Goal: Task Accomplishment & Management: Use online tool/utility

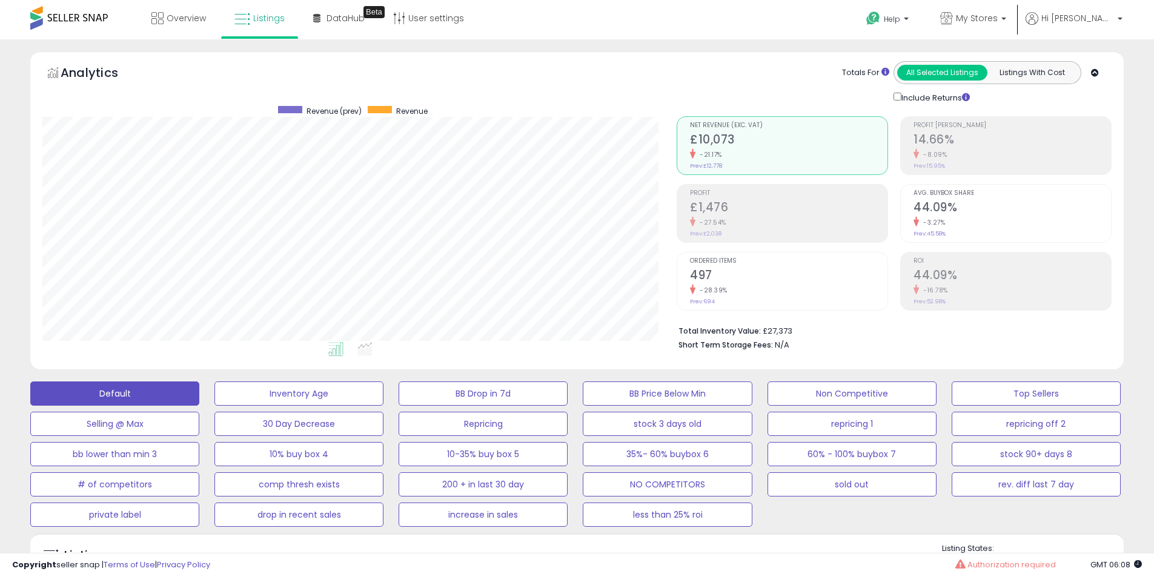
select select "**"
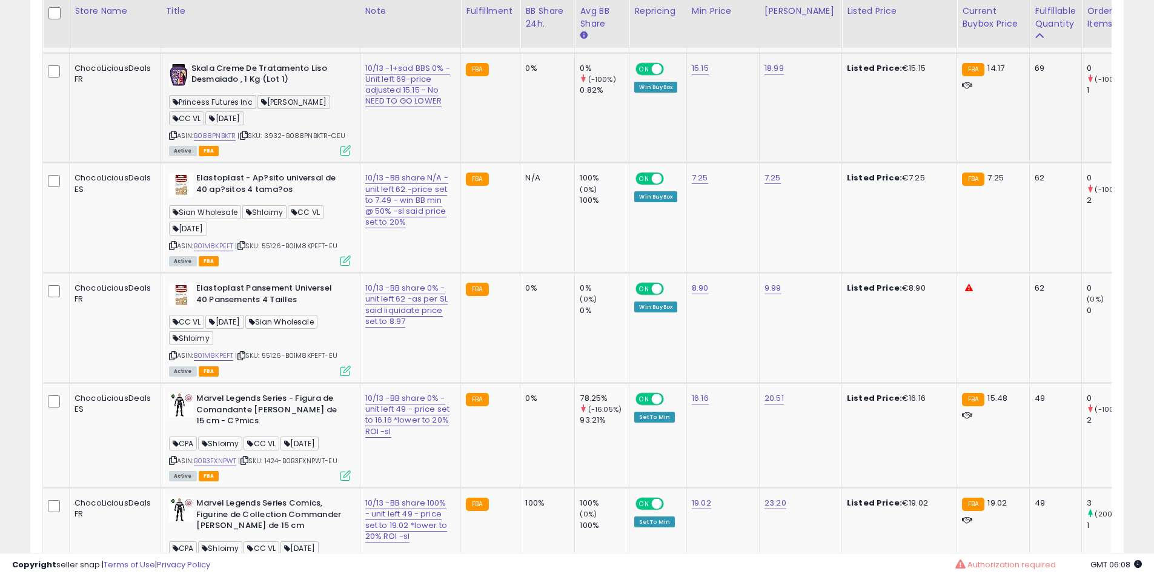
click at [243, 88] on b "Skala Creme De Tratamento Liso Desmaiado , 1 Kg (Lot 1)" at bounding box center [264, 75] width 147 height 25
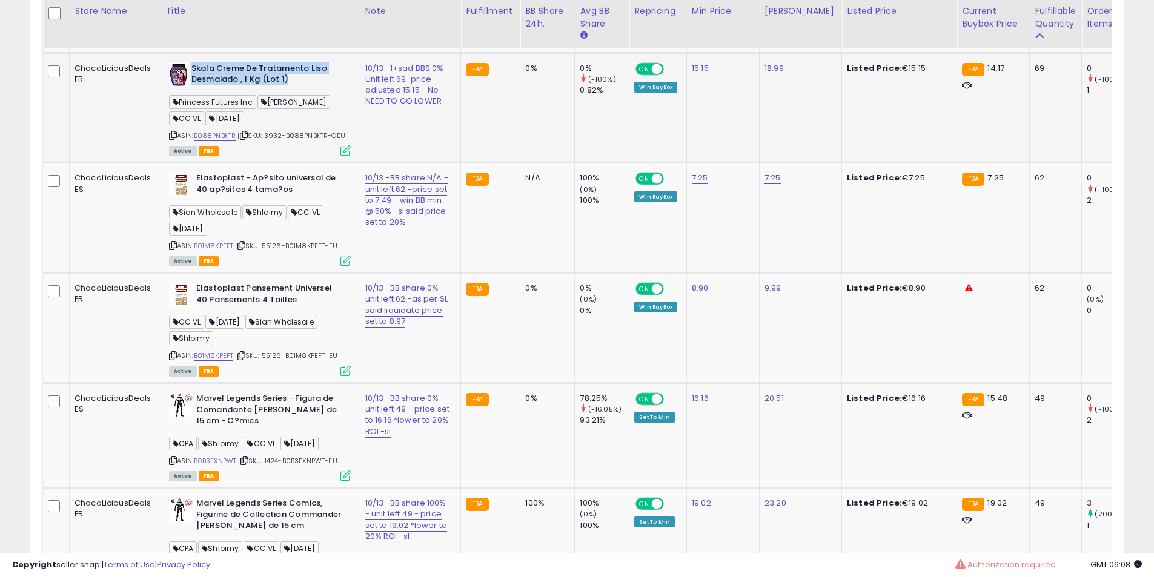
click at [243, 88] on b "Skala Creme De Tratamento Liso Desmaiado , 1 Kg (Lot 1)" at bounding box center [264, 75] width 147 height 25
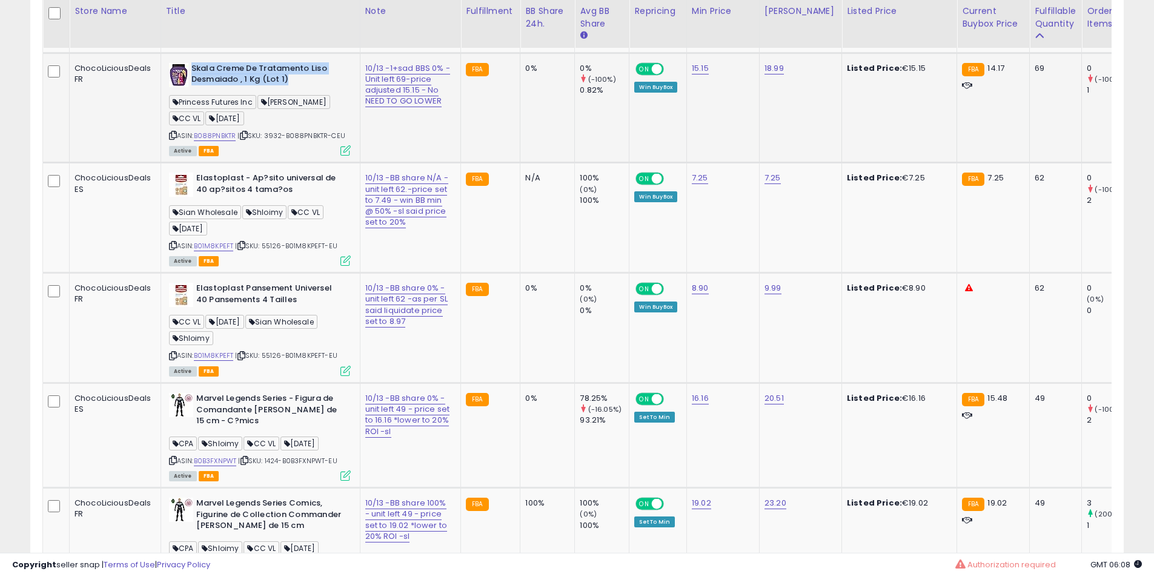
click at [243, 88] on b "Skala Creme De Tratamento Liso Desmaiado , 1 Kg (Lot 1)" at bounding box center [264, 75] width 147 height 25
click at [240, 88] on b "Skala Creme De Tratamento Liso Desmaiado , 1 Kg (Lot 1)" at bounding box center [264, 75] width 147 height 25
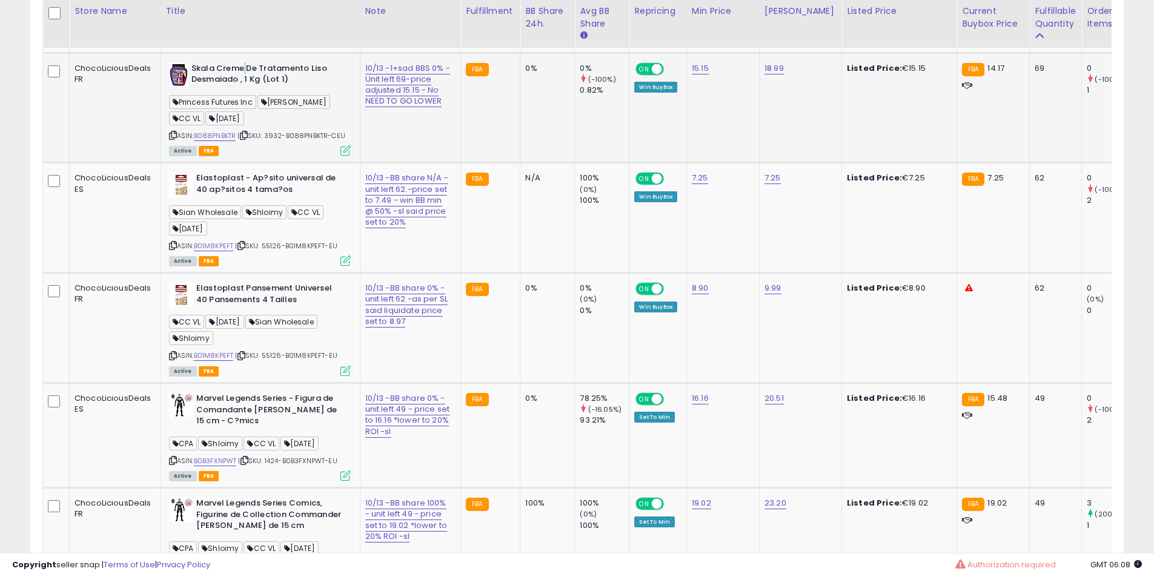
click at [240, 88] on b "Skala Creme De Tratamento Liso Desmaiado , 1 Kg (Lot 1)" at bounding box center [264, 75] width 147 height 25
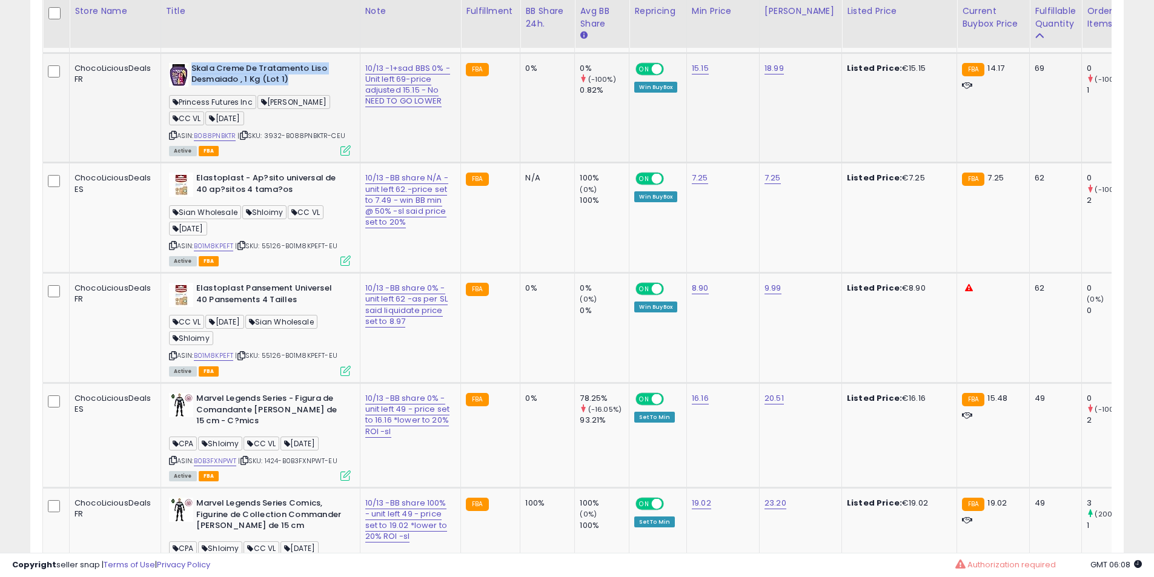
click at [240, 88] on b "Skala Creme De Tratamento Liso Desmaiado , 1 Kg (Lot 1)" at bounding box center [264, 75] width 147 height 25
click at [210, 198] on b "Elastoplast - Ap?sito universal de 40 ap?sitos 4 tama?os" at bounding box center [269, 185] width 147 height 25
drag, startPoint x: 210, startPoint y: 250, endPoint x: 247, endPoint y: 262, distance: 38.5
click at [232, 198] on b "Elastoplast - Ap?sito universal de 40 ap?sitos 4 tama?os" at bounding box center [269, 185] width 147 height 25
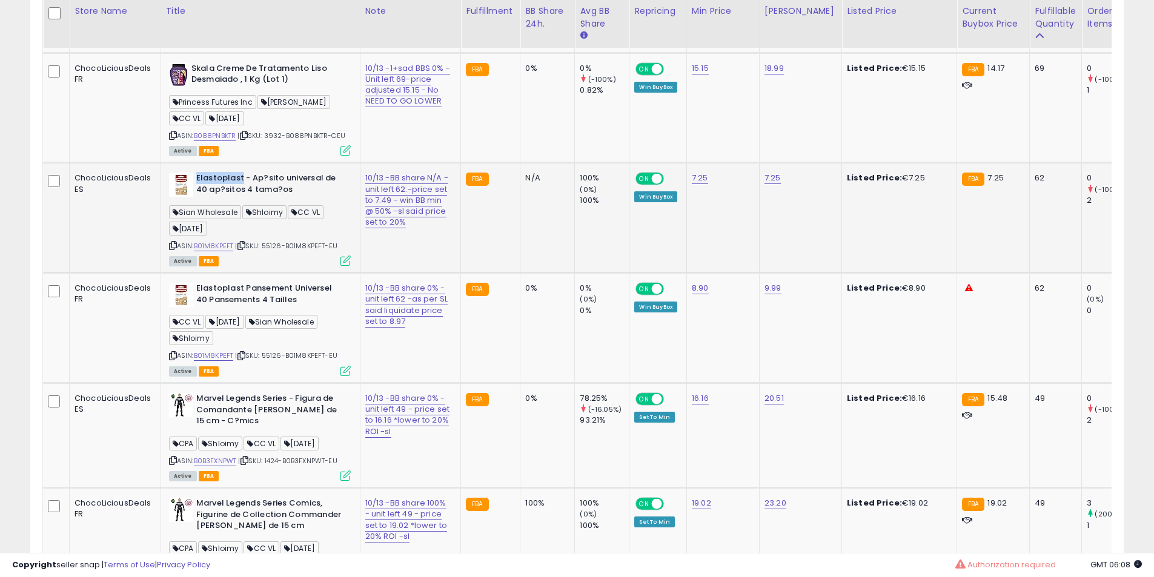
click at [252, 198] on b "Elastoplast - Ap?sito universal de 40 ap?sitos 4 tama?os" at bounding box center [269, 185] width 147 height 25
click at [251, 198] on b "Elastoplast - Ap?sito universal de 40 ap?sitos 4 tama?os" at bounding box center [269, 185] width 147 height 25
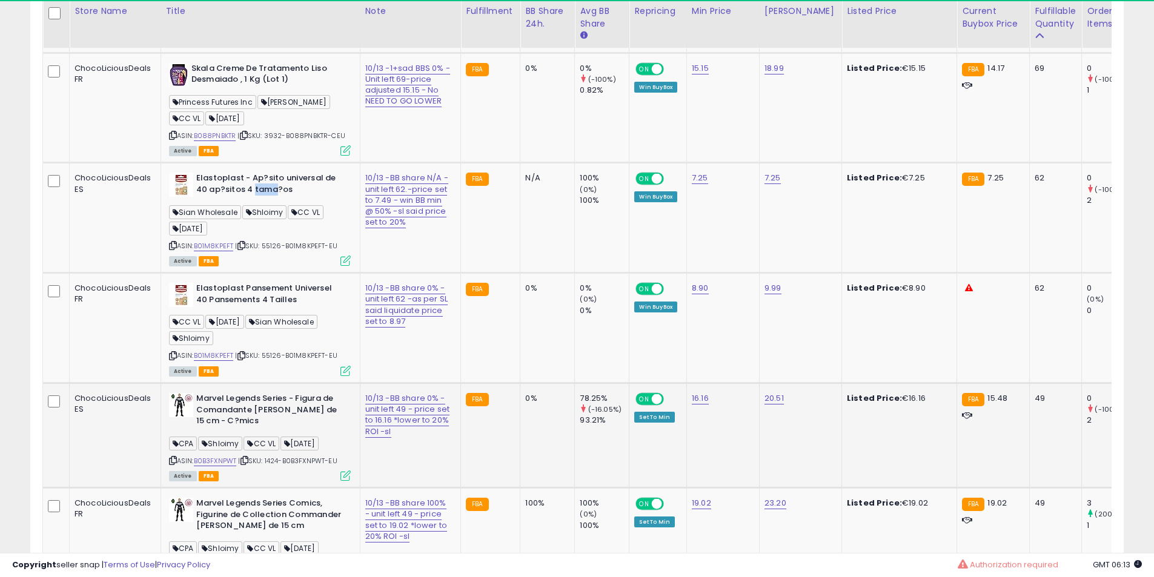
click at [575, 485] on td "78.25% (-16.05%) 93.21%" at bounding box center [602, 435] width 55 height 105
click at [520, 486] on td "0%" at bounding box center [547, 435] width 55 height 105
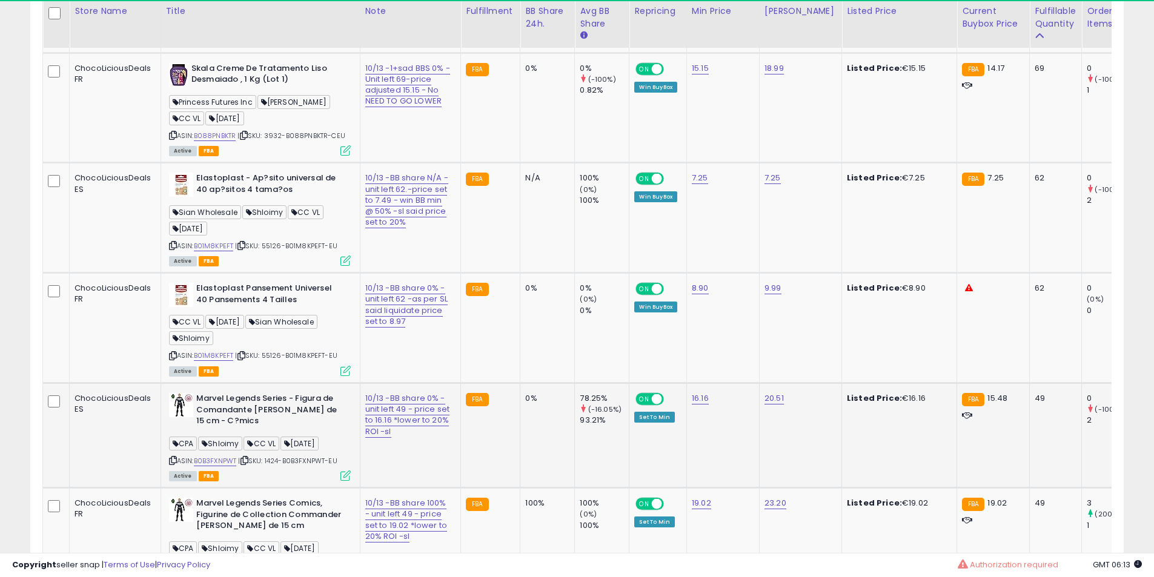
click at [520, 486] on td "0%" at bounding box center [547, 435] width 55 height 105
click at [520, 485] on td "0%" at bounding box center [547, 435] width 55 height 105
click at [520, 481] on td "0%" at bounding box center [547, 435] width 55 height 105
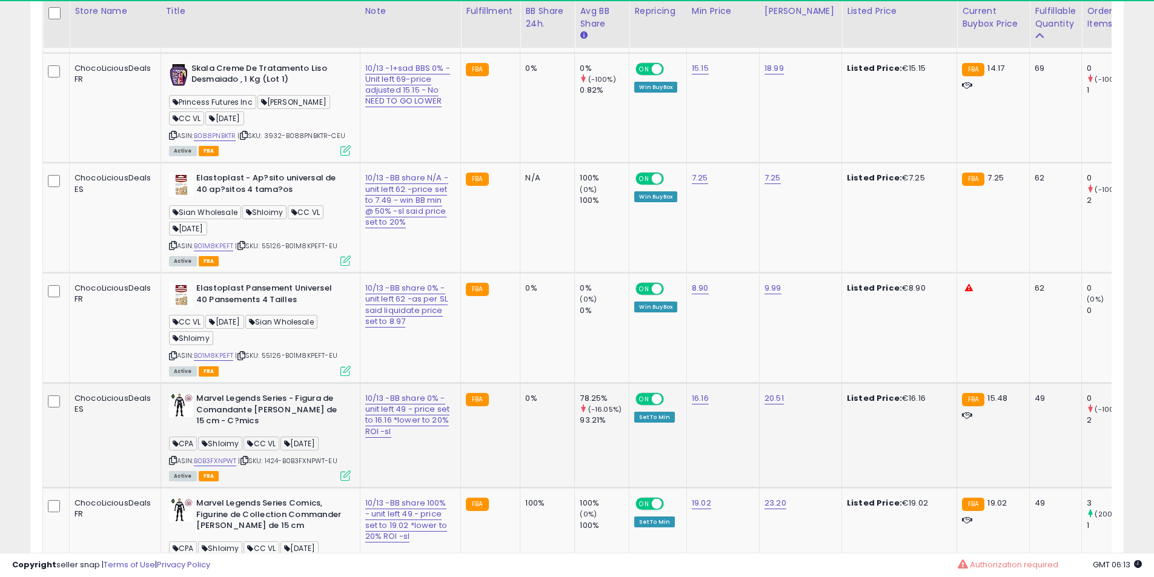
click at [520, 481] on td "0%" at bounding box center [547, 435] width 55 height 105
click at [520, 479] on td "0%" at bounding box center [547, 435] width 55 height 105
click at [575, 383] on td "0% (0%) 0%" at bounding box center [602, 328] width 55 height 110
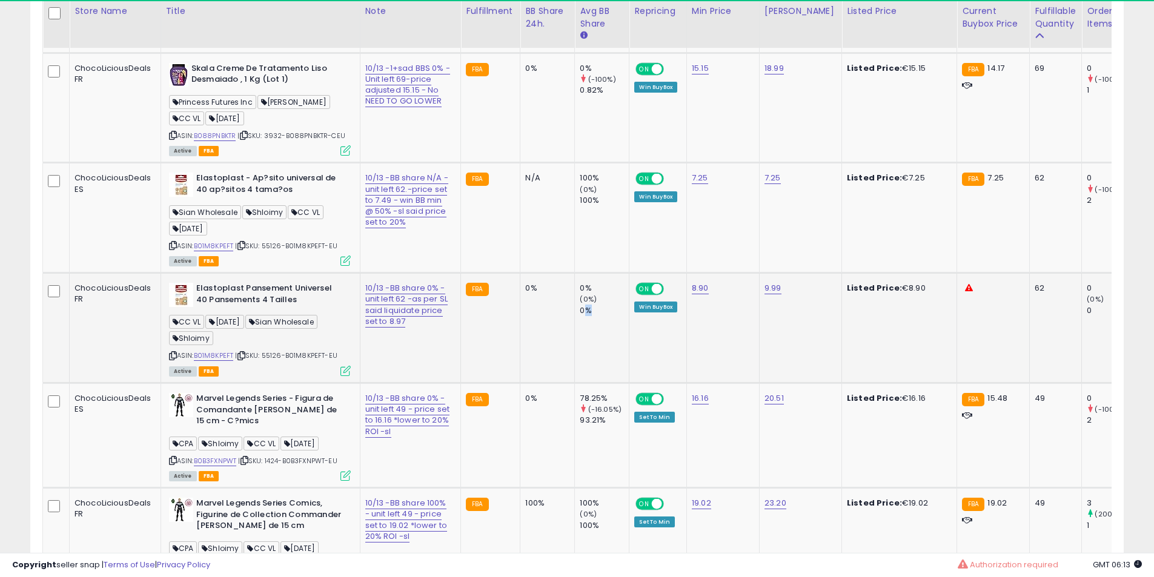
click at [575, 383] on td "0% (0%) 0%" at bounding box center [602, 328] width 55 height 110
click at [523, 383] on td "0%" at bounding box center [547, 328] width 55 height 110
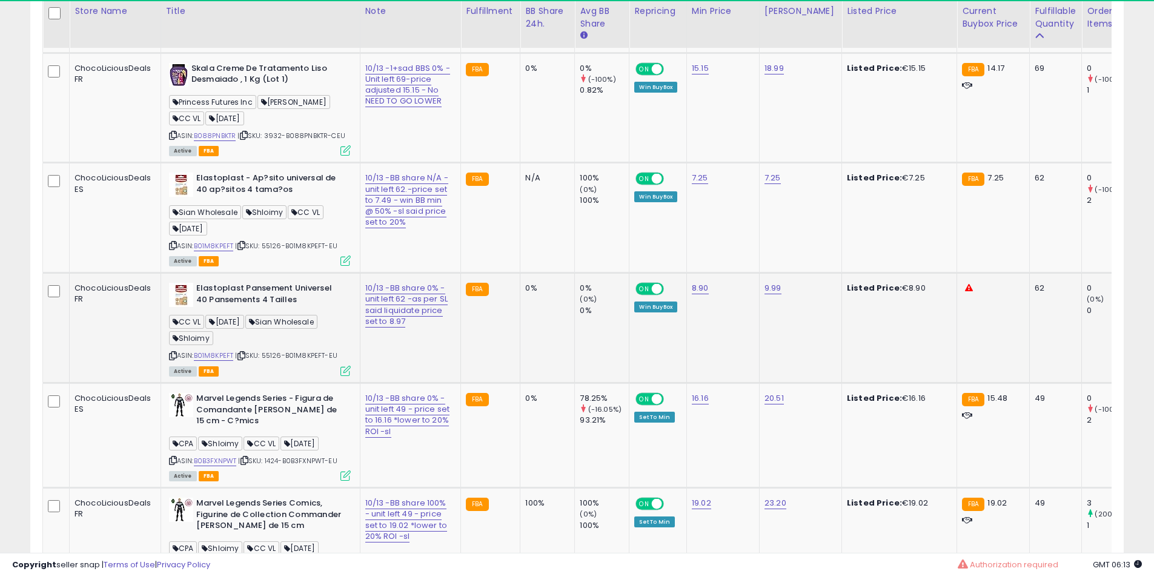
click at [523, 383] on td "0%" at bounding box center [547, 328] width 55 height 110
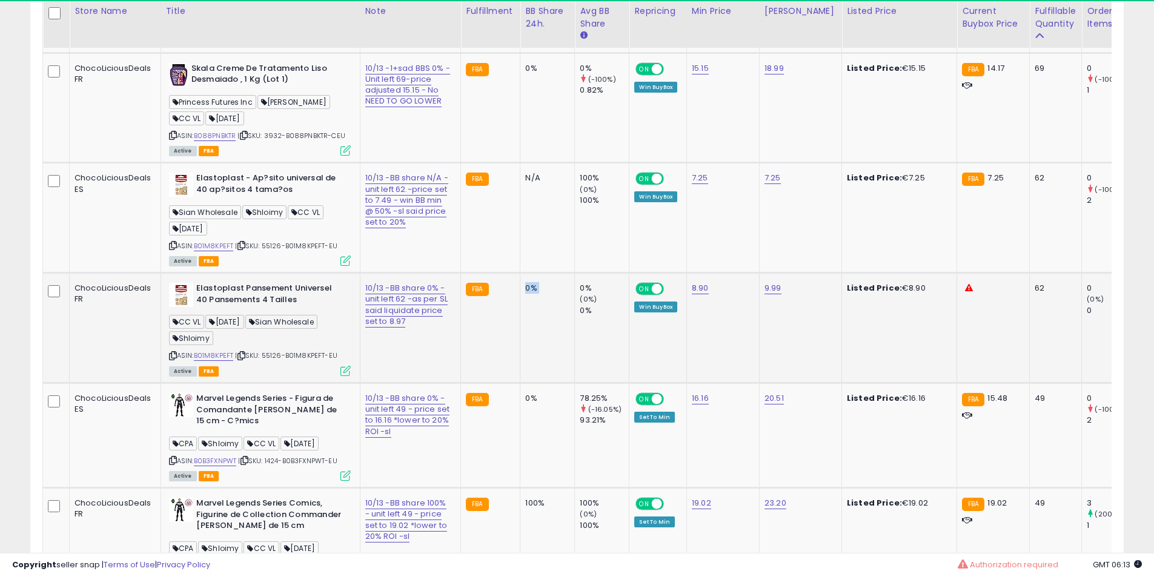
click at [523, 383] on td "0%" at bounding box center [547, 328] width 55 height 110
click at [524, 383] on td "0%" at bounding box center [547, 328] width 55 height 110
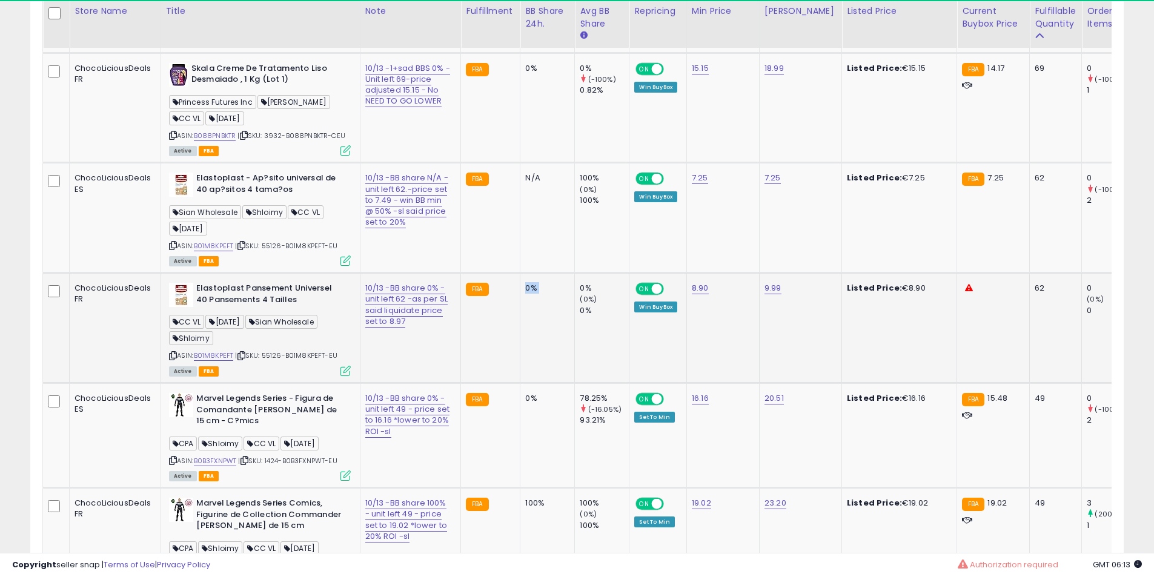
click at [524, 383] on td "0%" at bounding box center [547, 328] width 55 height 110
click at [575, 383] on td "0% (0%) 0%" at bounding box center [602, 328] width 55 height 110
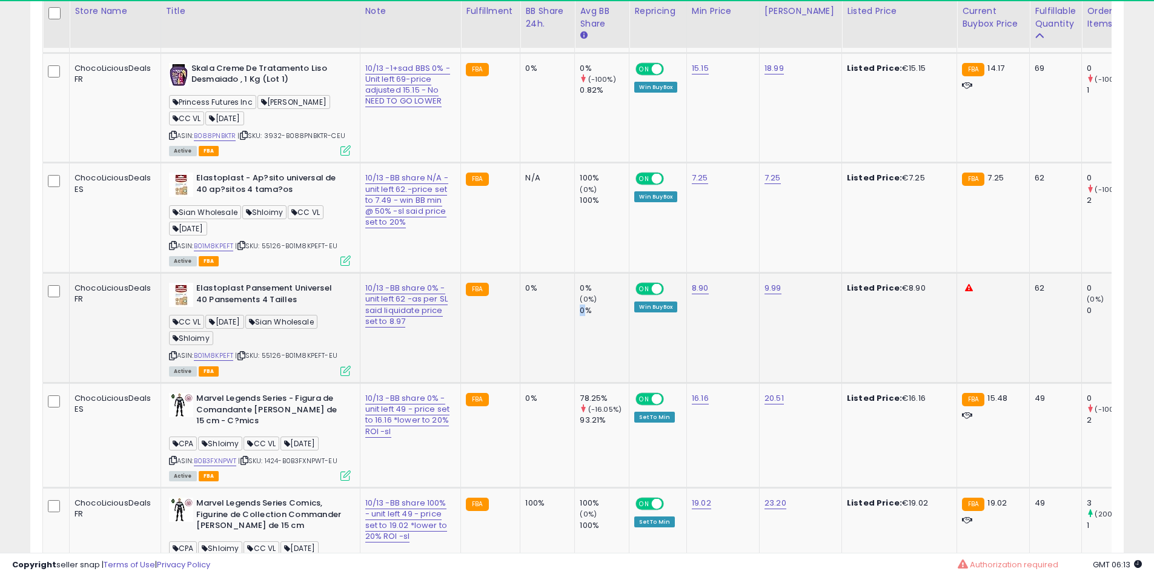
click at [575, 383] on td "0% (0%) 0%" at bounding box center [602, 328] width 55 height 110
drag, startPoint x: 564, startPoint y: 463, endPoint x: 541, endPoint y: 463, distance: 23.6
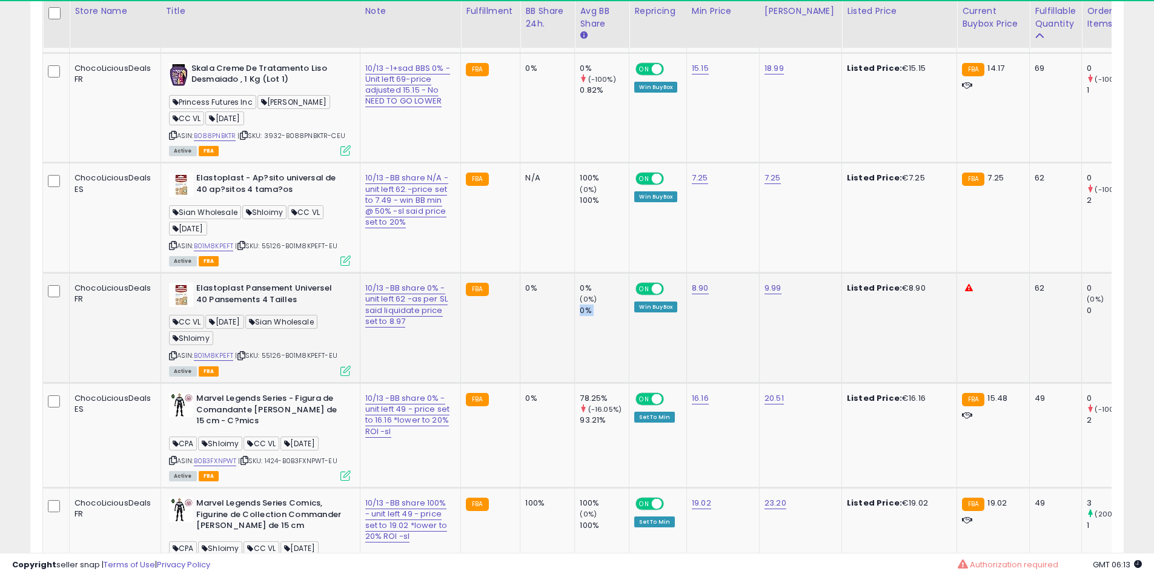
click at [575, 383] on td "0% (0%) 0%" at bounding box center [602, 328] width 55 height 110
click at [629, 383] on td "ON OFF Win BuyBox" at bounding box center [658, 328] width 58 height 110
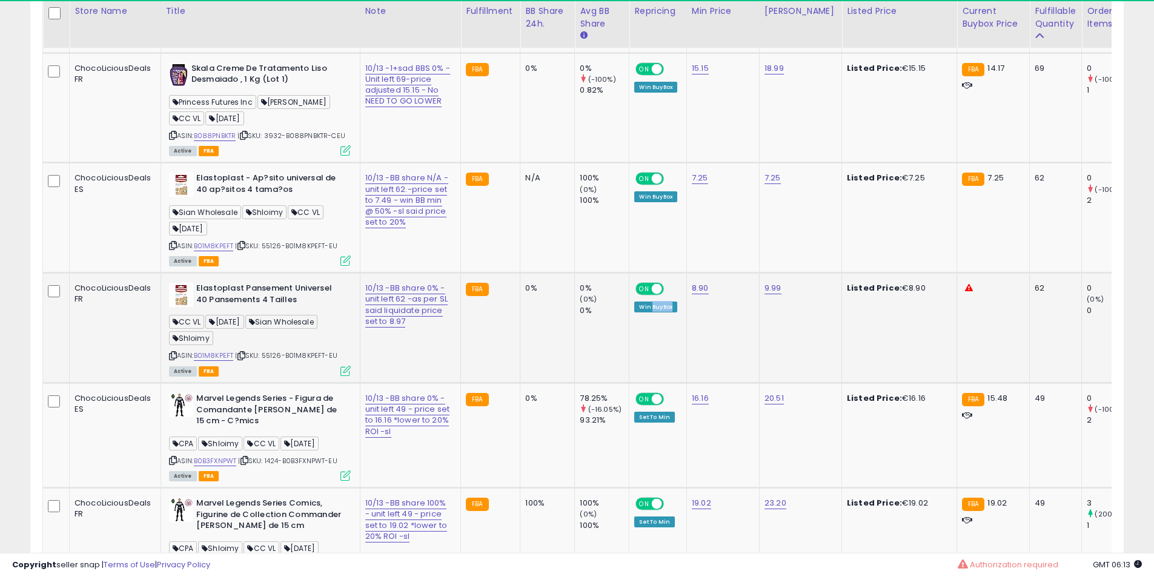
click at [629, 383] on td "ON OFF Win BuyBox" at bounding box center [658, 328] width 58 height 110
drag, startPoint x: 606, startPoint y: 475, endPoint x: 600, endPoint y: 476, distance: 6.2
click at [629, 383] on td "ON OFF Win BuyBox" at bounding box center [658, 328] width 58 height 110
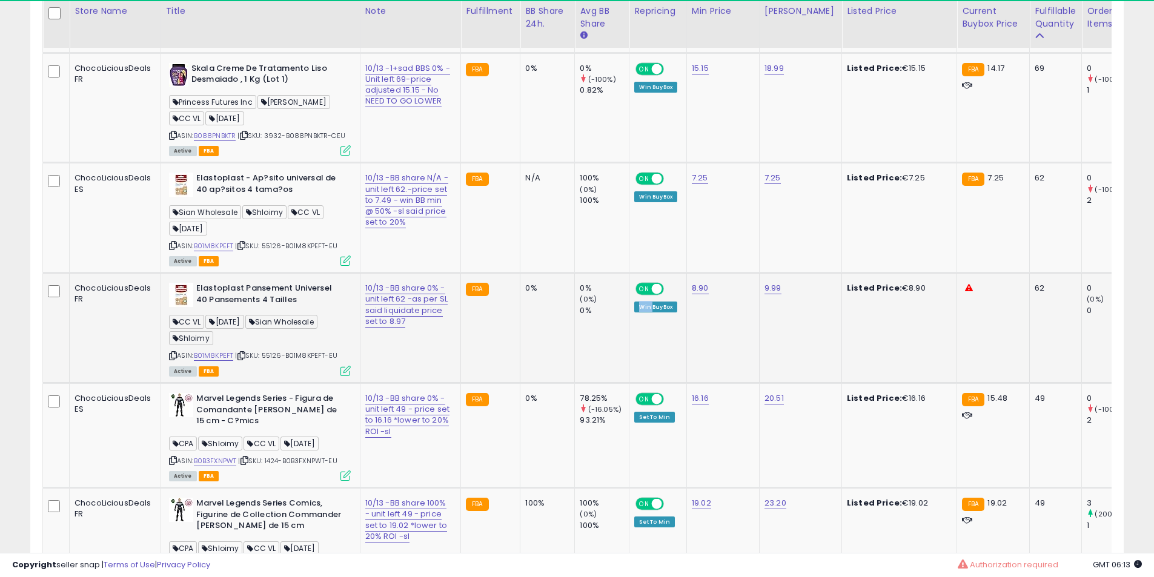
click at [629, 383] on td "ON OFF Win BuyBox" at bounding box center [658, 328] width 58 height 110
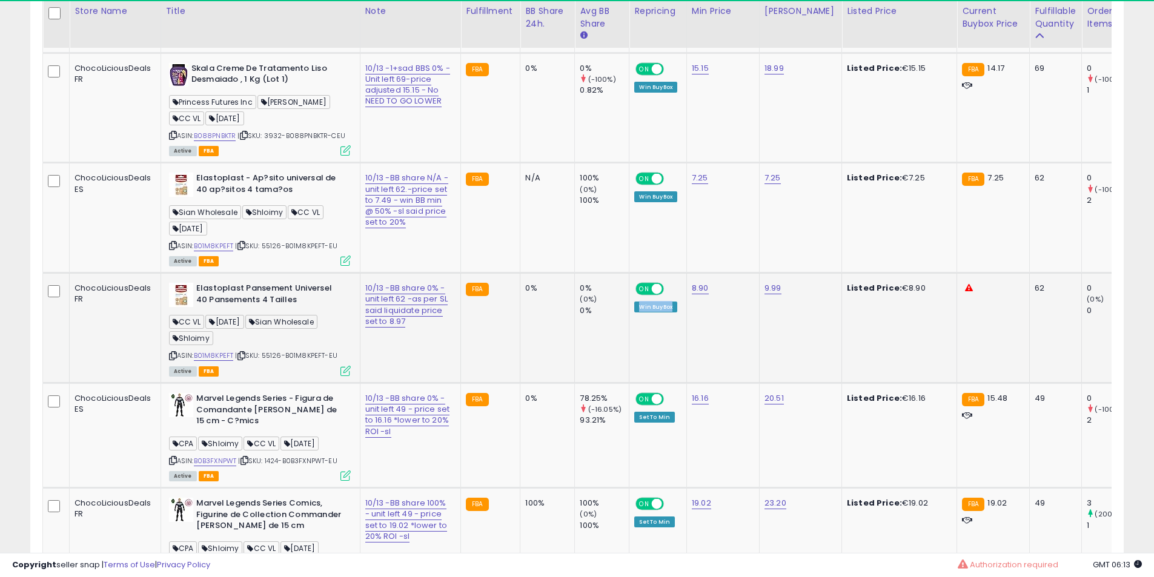
click at [629, 383] on td "ON OFF Win BuyBox" at bounding box center [658, 328] width 58 height 110
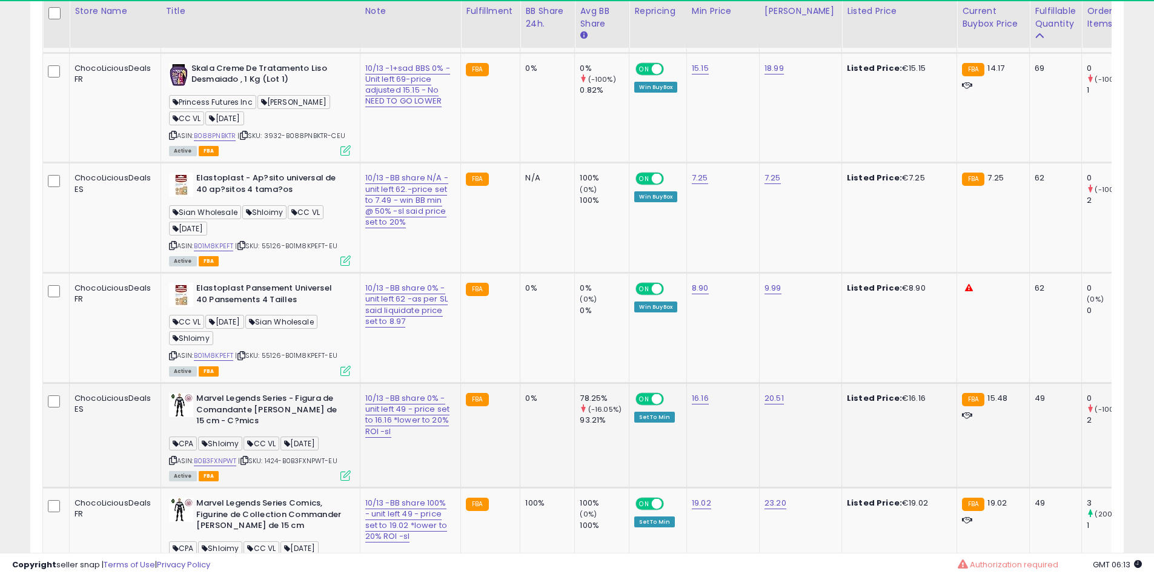
click at [629, 480] on td "ON OFF Set To Min" at bounding box center [658, 435] width 58 height 105
click at [629, 481] on td "ON OFF Set To Min" at bounding box center [658, 435] width 58 height 105
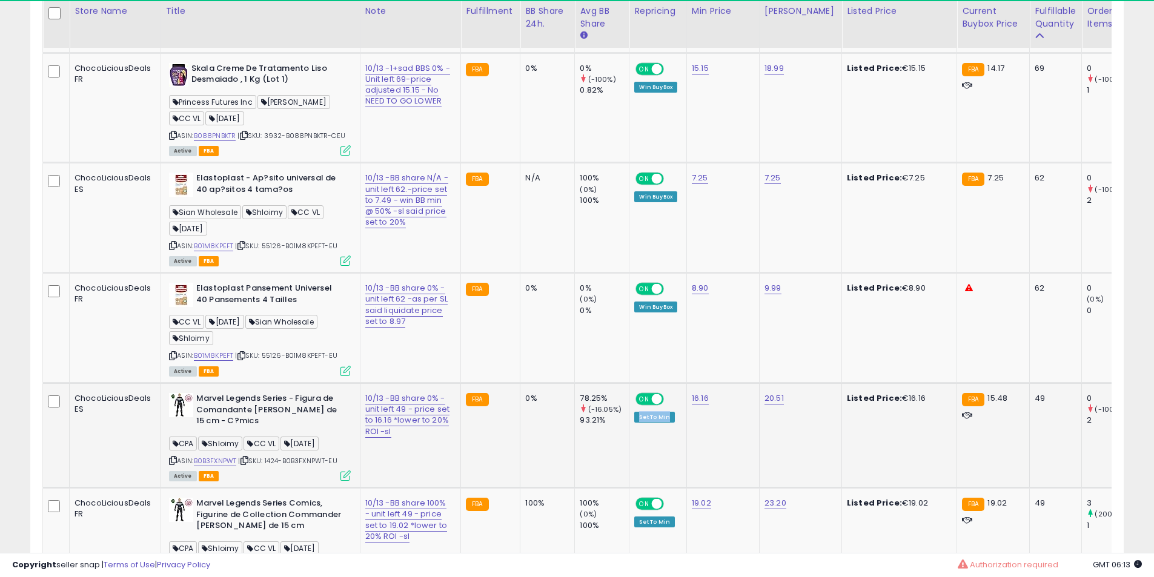
click at [629, 481] on td "ON OFF Set To Min" at bounding box center [658, 435] width 58 height 105
click at [240, 198] on b "Elastoplast - Ap?sito universal de 40 ap?sitos 4 tama?os" at bounding box center [269, 185] width 147 height 25
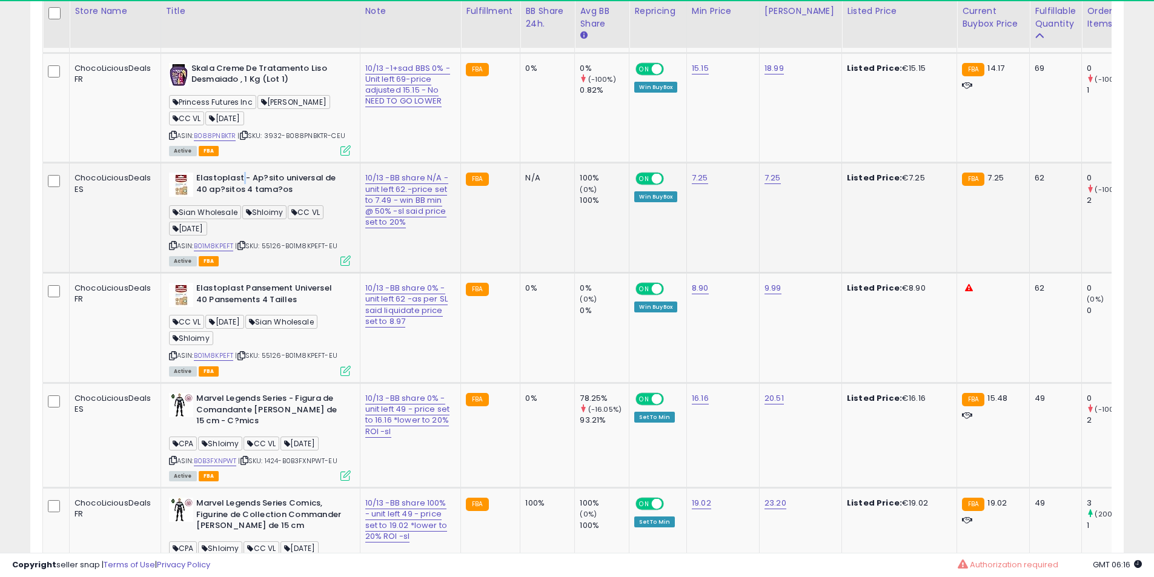
click at [240, 198] on b "Elastoplast - Ap?sito universal de 40 ap?sitos 4 tama?os" at bounding box center [269, 185] width 147 height 25
click at [241, 198] on b "Elastoplast - Ap?sito universal de 40 ap?sitos 4 tama?os" at bounding box center [269, 185] width 147 height 25
click at [242, 198] on b "Elastoplast - Ap?sito universal de 40 ap?sitos 4 tama?os" at bounding box center [269, 185] width 147 height 25
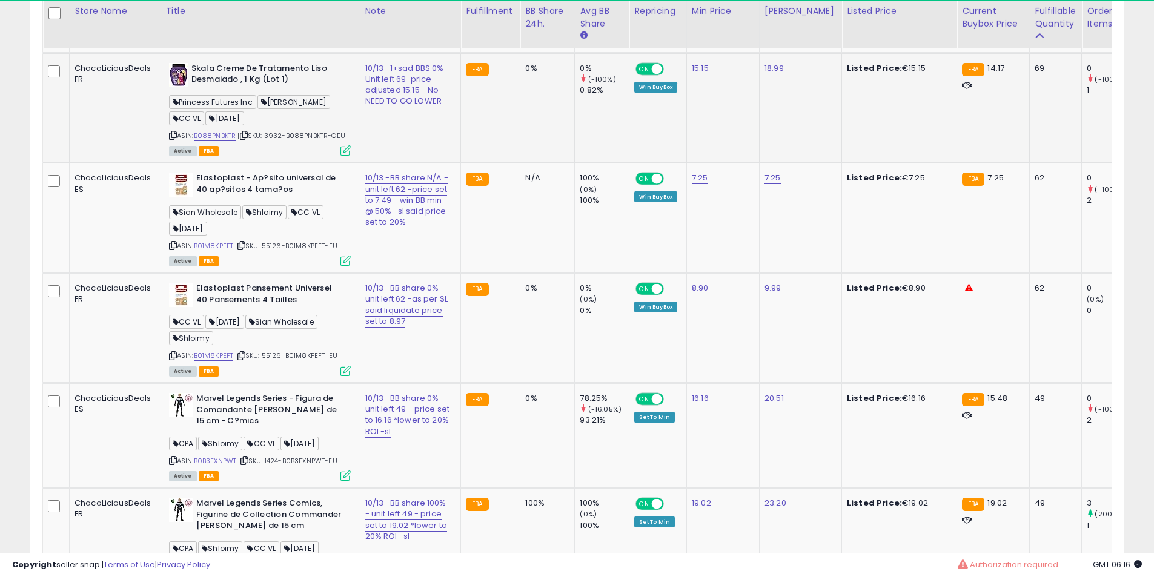
click at [346, 156] on icon at bounding box center [345, 150] width 10 height 10
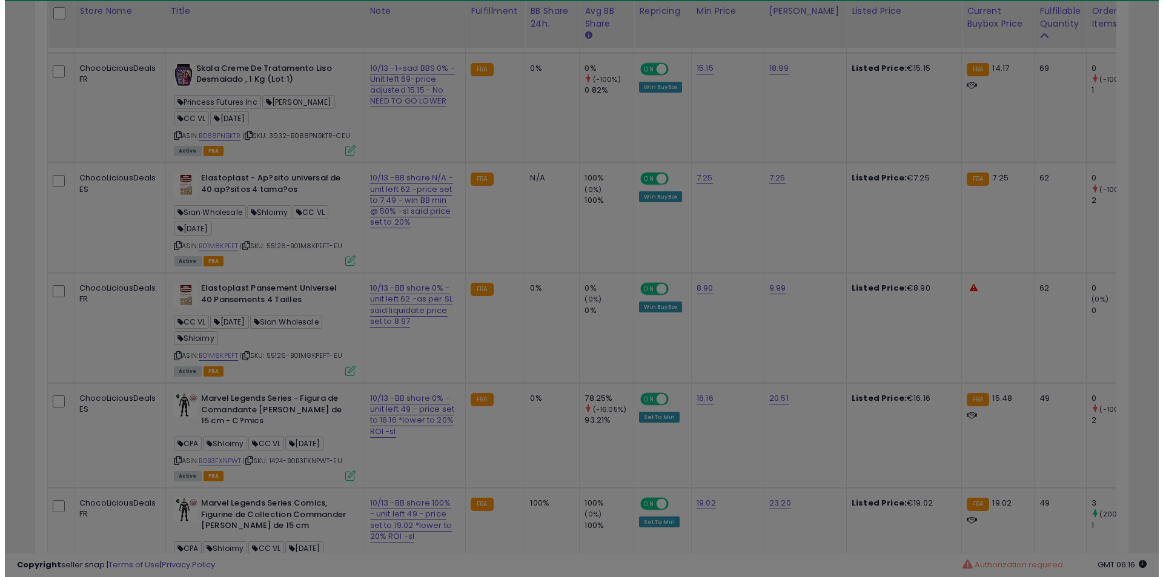
scroll to position [248, 640]
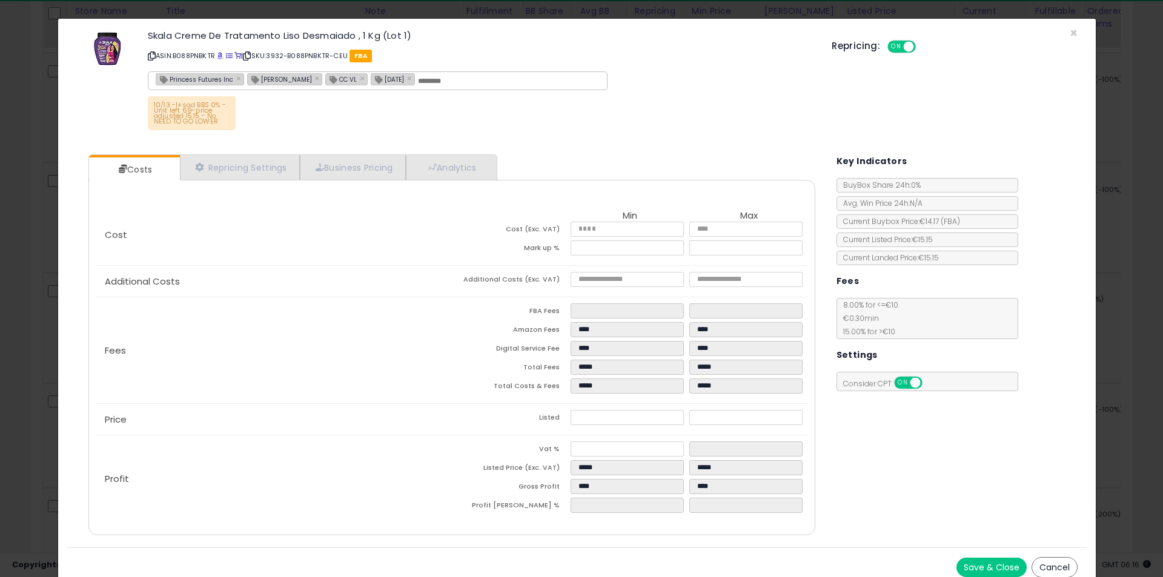
click at [342, 222] on div "Cost Min Max Cost (Exc. VAT) **** **** Mark up % ***** ******" at bounding box center [451, 235] width 713 height 61
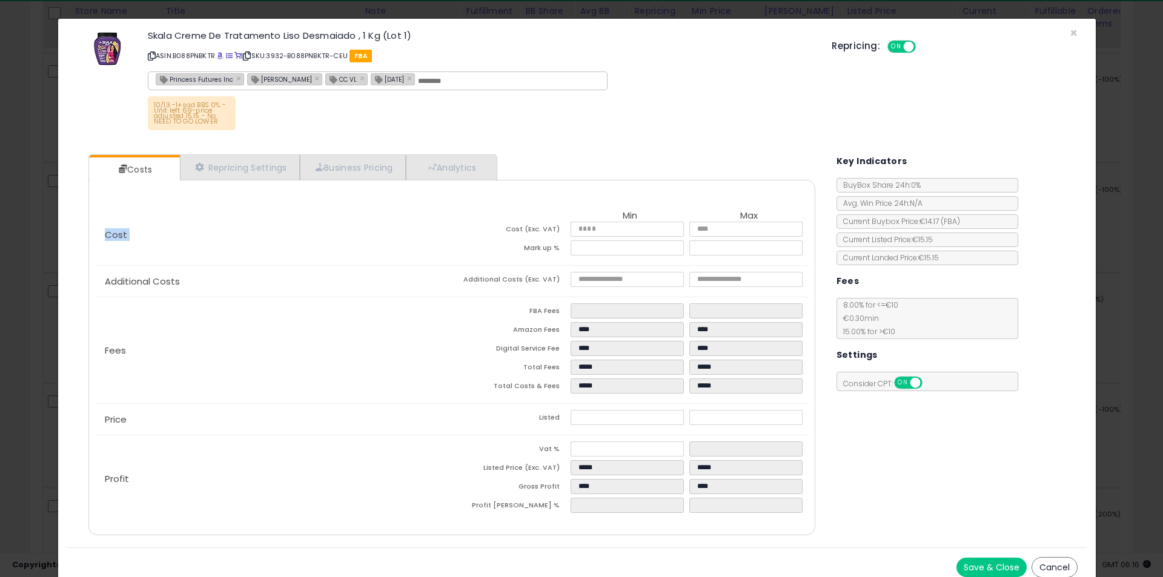
click at [342, 222] on div "Cost Min Max Cost (Exc. VAT) **** **** Mark up % ***** ******" at bounding box center [451, 235] width 713 height 61
click at [341, 222] on div "Cost Min Max Cost (Exc. VAT) **** **** Mark up % ***** ******" at bounding box center [451, 235] width 713 height 61
click at [341, 219] on div "Cost Min Max Cost (Exc. VAT) **** **** Mark up % ***** ******" at bounding box center [451, 235] width 713 height 61
click at [339, 217] on div "Cost Min Max Cost (Exc. VAT) **** **** Mark up % ***** ******" at bounding box center [451, 235] width 713 height 61
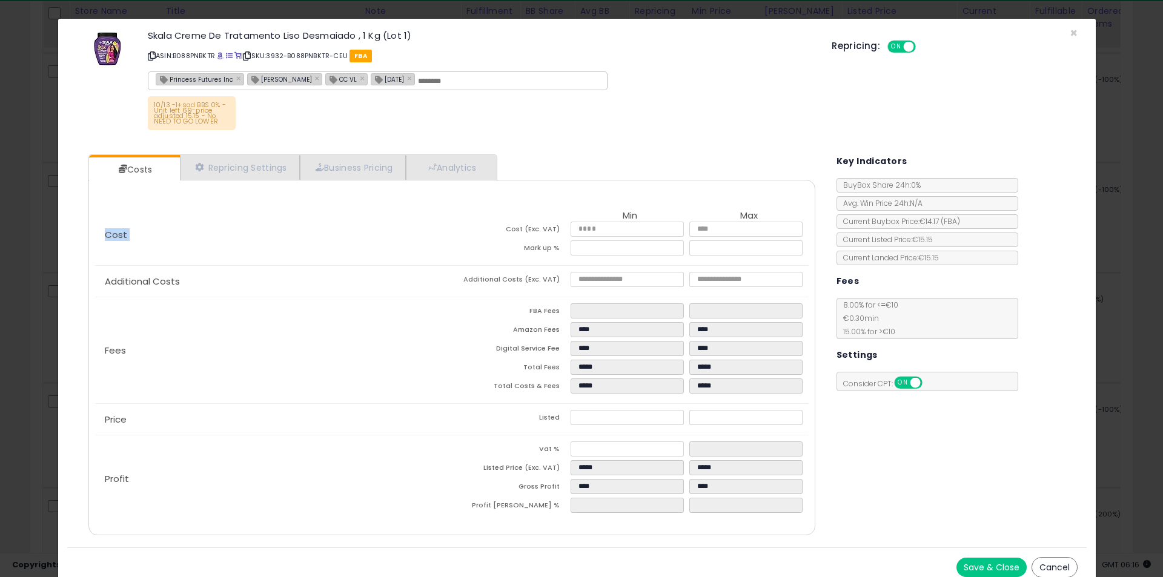
click at [276, 211] on div "Cost Min Max Cost (Exc. VAT) **** **** Mark up % ***** ******" at bounding box center [451, 235] width 713 height 61
click at [453, 283] on td "Additional Costs (Exc. VAT)" at bounding box center [511, 281] width 119 height 19
click at [314, 34] on h3 "Skala Creme De Tratamento Liso Desmaiado , 1 Kg (Lot 1)" at bounding box center [481, 35] width 666 height 9
drag, startPoint x: 314, startPoint y: 34, endPoint x: 345, endPoint y: 33, distance: 31.5
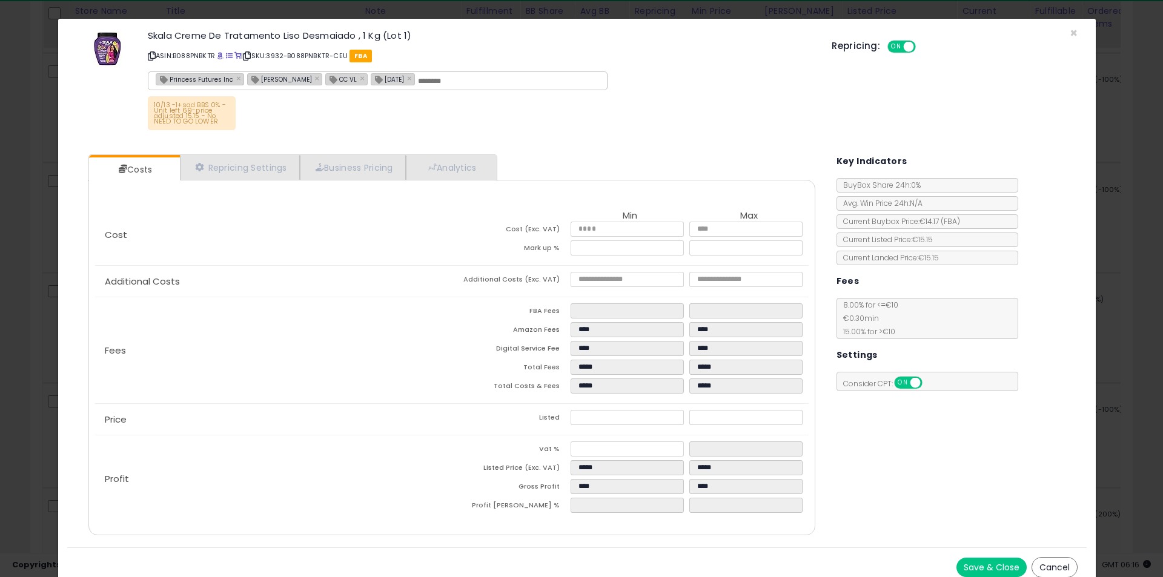
click at [320, 33] on h3 "Skala Creme De Tratamento Liso Desmaiado , 1 Kg (Lot 1)" at bounding box center [481, 35] width 666 height 9
click at [367, 31] on h3 "Skala Creme De Tratamento Liso Desmaiado , 1 Kg (Lot 1)" at bounding box center [481, 35] width 666 height 9
drag, startPoint x: 367, startPoint y: 30, endPoint x: 407, endPoint y: 25, distance: 40.3
click at [370, 31] on h3 "Skala Creme De Tratamento Liso Desmaiado , 1 Kg (Lot 1)" at bounding box center [481, 35] width 666 height 9
click at [407, 25] on div "× Close [PERSON_NAME] Creme De Tratamento Liso Desmaiado , 1 Kg (Lot 1) ASIN: B…" at bounding box center [576, 82] width 1019 height 127
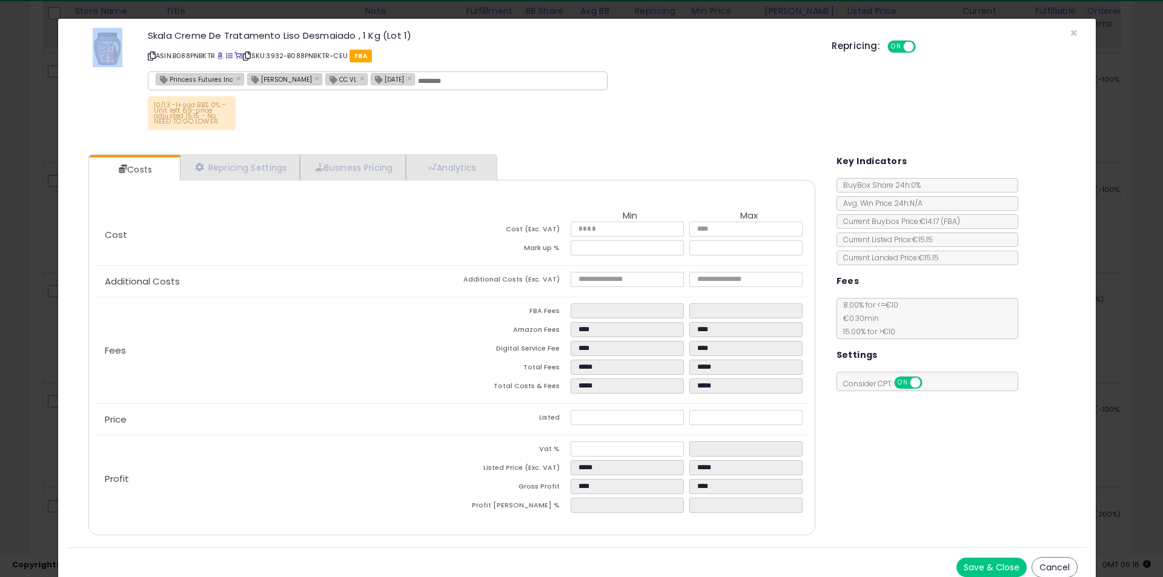
click at [407, 25] on div "× Close [PERSON_NAME] Creme De Tratamento Liso Desmaiado , 1 Kg (Lot 1) ASIN: B…" at bounding box center [576, 82] width 1019 height 127
click at [302, 208] on div "Cost Min Max Cost (Exc. VAT) **** **** Mark up % ***** ******" at bounding box center [451, 235] width 713 height 61
click at [293, 207] on div "Cost Min Max Cost (Exc. VAT) **** **** Mark up % ***** ******" at bounding box center [451, 235] width 713 height 61
click at [292, 207] on div "Cost Min Max Cost (Exc. VAT) **** **** Mark up % ***** ******" at bounding box center [451, 235] width 713 height 61
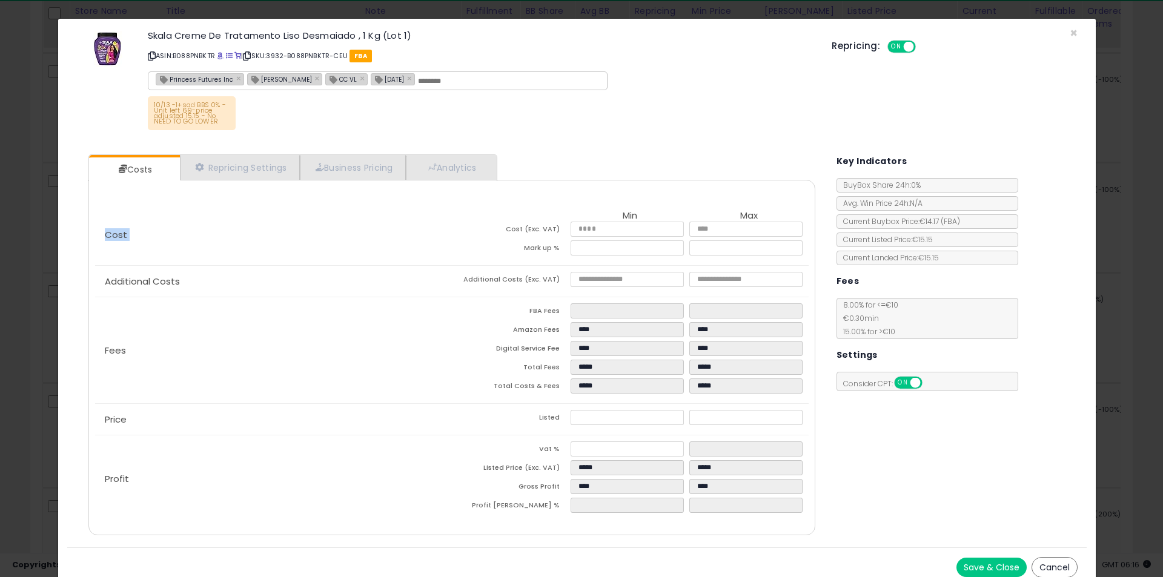
click at [292, 207] on div "Cost Min Max Cost (Exc. VAT) **** **** Mark up % ***** ******" at bounding box center [451, 235] width 713 height 61
click at [295, 206] on div "Cost Min Max Cost (Exc. VAT) **** **** Mark up % ***** ******" at bounding box center [451, 235] width 713 height 61
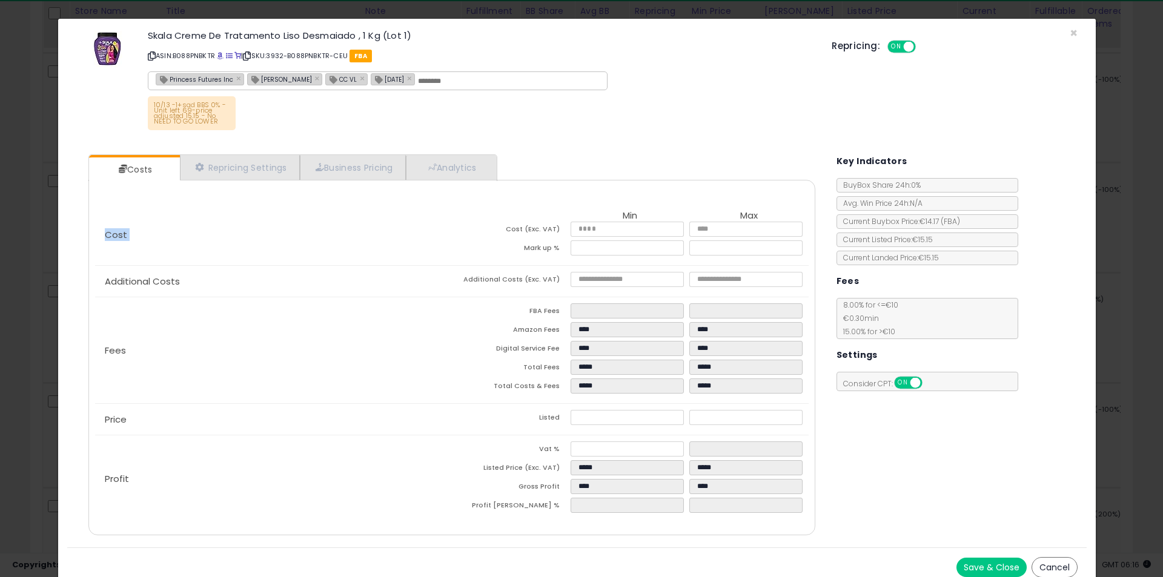
click at [278, 205] on div "Cost Min Max Cost (Exc. VAT) **** **** Mark up % ***** ******" at bounding box center [451, 235] width 713 height 61
click at [299, 31] on h3 "Skala Creme De Tratamento Liso Desmaiado , 1 Kg (Lot 1)" at bounding box center [481, 35] width 666 height 9
click at [260, 33] on h3 "Skala Creme De Tratamento Liso Desmaiado , 1 Kg (Lot 1)" at bounding box center [481, 35] width 666 height 9
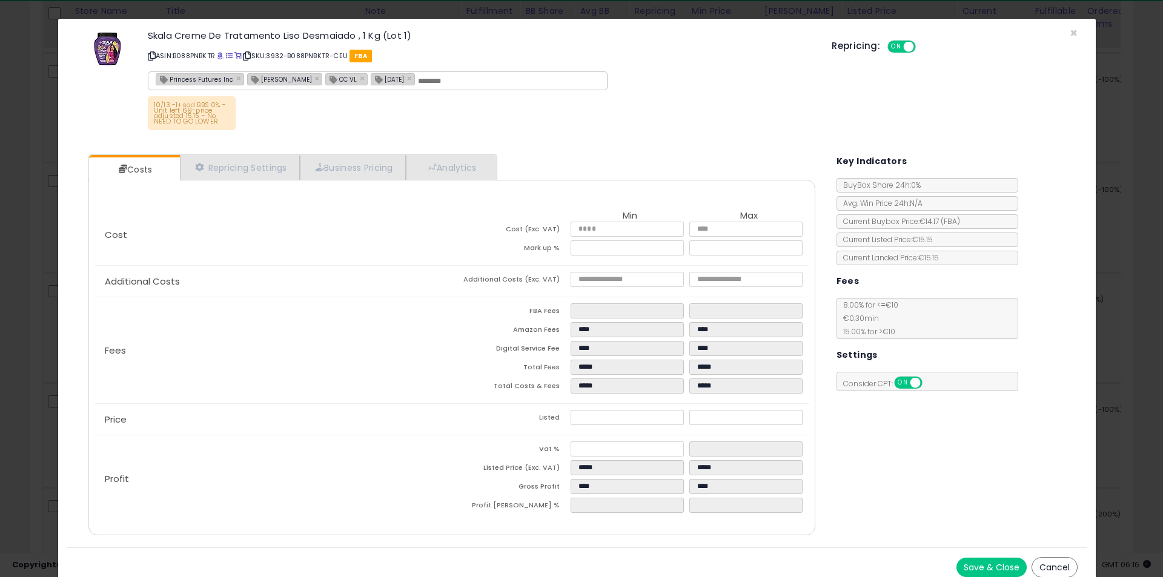
click at [260, 33] on h3 "Skala Creme De Tratamento Liso Desmaiado , 1 Kg (Lot 1)" at bounding box center [481, 35] width 666 height 9
click at [251, 31] on h3 "Skala Creme De Tratamento Liso Desmaiado , 1 Kg (Lot 1)" at bounding box center [481, 35] width 666 height 9
click at [240, 31] on h3 "Skala Creme De Tratamento Liso Desmaiado , 1 Kg (Lot 1)" at bounding box center [481, 35] width 666 height 9
click at [190, 31] on h3 "Skala Creme De Tratamento Liso Desmaiado , 1 Kg (Lot 1)" at bounding box center [481, 35] width 666 height 9
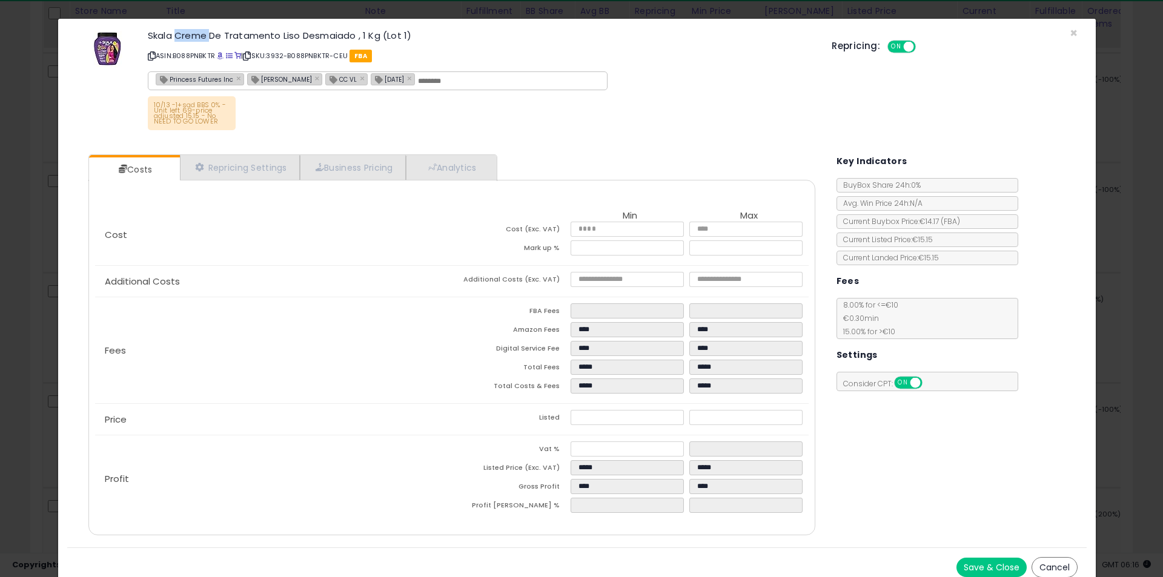
click at [190, 31] on h3 "Skala Creme De Tratamento Liso Desmaiado , 1 Kg (Lot 1)" at bounding box center [481, 35] width 666 height 9
click at [159, 31] on h3 "Skala Creme De Tratamento Liso Desmaiado , 1 Kg (Lot 1)" at bounding box center [481, 35] width 666 height 9
click at [222, 25] on div "× Close [PERSON_NAME] Creme De Tratamento Liso Desmaiado , 1 Kg (Lot 1) ASIN: B…" at bounding box center [576, 82] width 1019 height 127
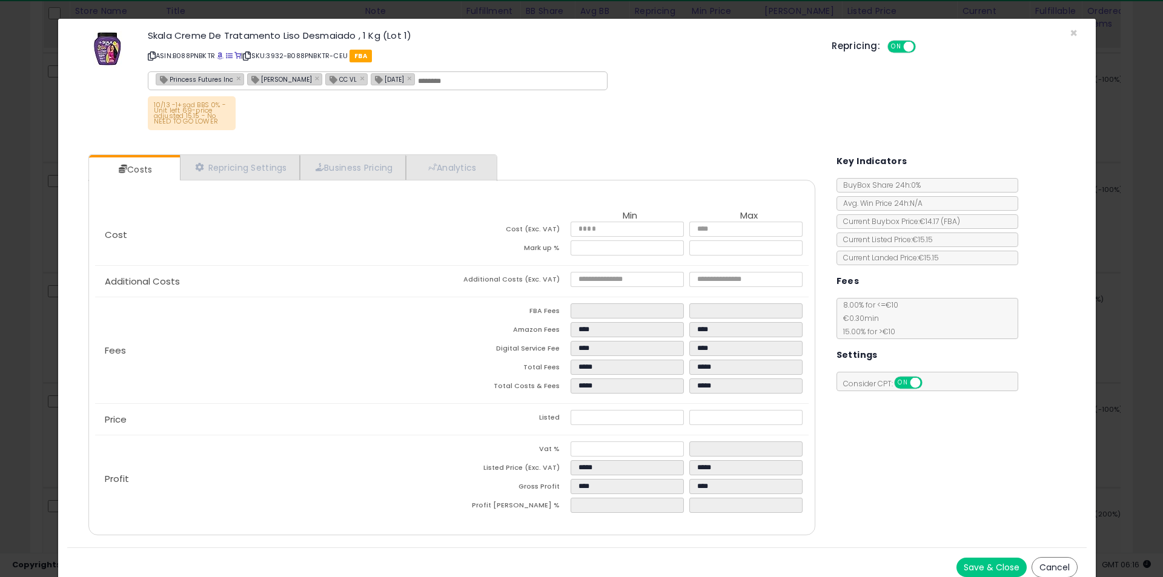
click at [207, 40] on h3 "Skala Creme De Tratamento Liso Desmaiado , 1 Kg (Lot 1)" at bounding box center [481, 35] width 666 height 9
click at [248, 31] on h3 "Skala Creme De Tratamento Liso Desmaiado , 1 Kg (Lot 1)" at bounding box center [481, 35] width 666 height 9
click at [249, 31] on h3 "Skala Creme De Tratamento Liso Desmaiado , 1 Kg (Lot 1)" at bounding box center [481, 35] width 666 height 9
click at [260, 31] on h3 "Skala Creme De Tratamento Liso Desmaiado , 1 Kg (Lot 1)" at bounding box center [481, 35] width 666 height 9
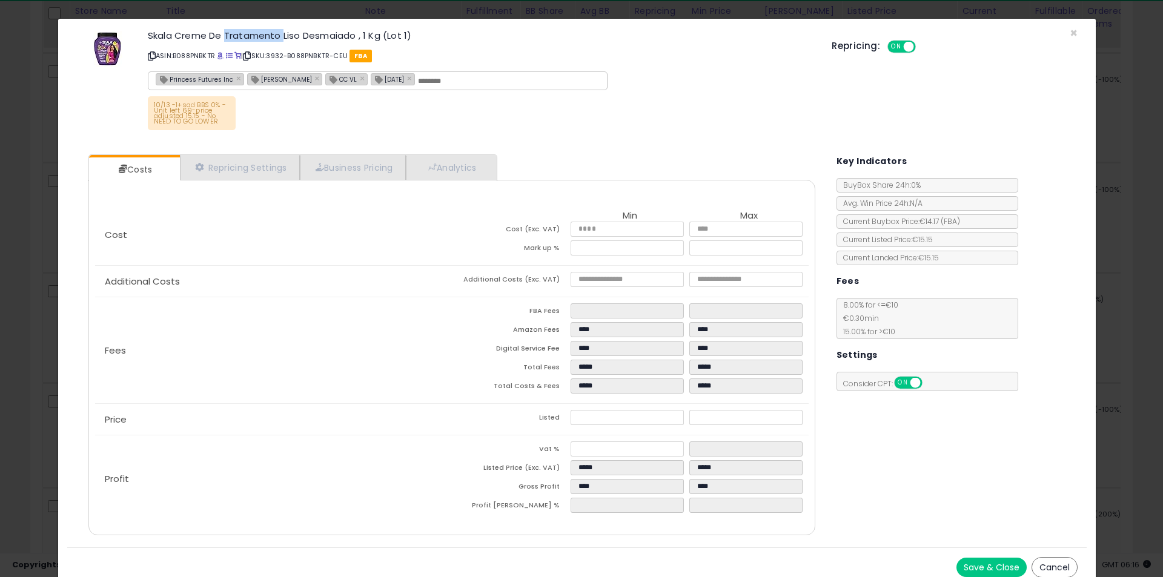
click at [260, 31] on h3 "Skala Creme De Tratamento Liso Desmaiado , 1 Kg (Lot 1)" at bounding box center [481, 35] width 666 height 9
click at [279, 27] on div "× Close [PERSON_NAME] Creme De Tratamento Liso Desmaiado , 1 Kg (Lot 1) ASIN: B…" at bounding box center [576, 82] width 1019 height 127
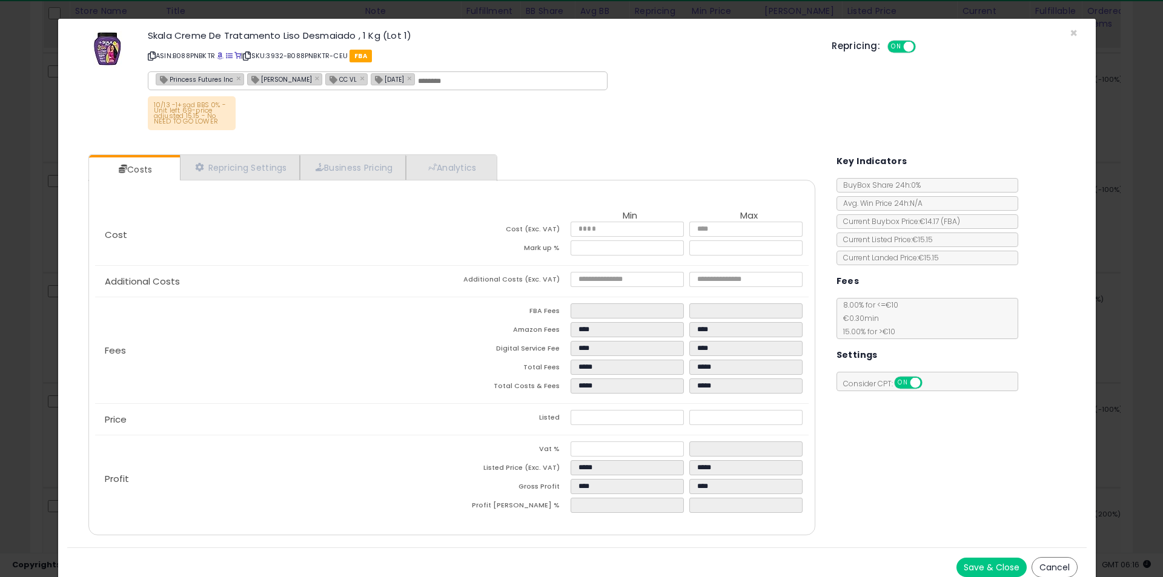
click at [267, 28] on div "[PERSON_NAME] Creme De Tratamento Liso Desmaiado , 1 Kg (Lot 1) ASIN: B088PNBKT…" at bounding box center [481, 82] width 684 height 108
click at [329, 39] on h3 "Skala Creme De Tratamento Liso Desmaiado , 1 Kg (Lot 1)" at bounding box center [481, 35] width 666 height 9
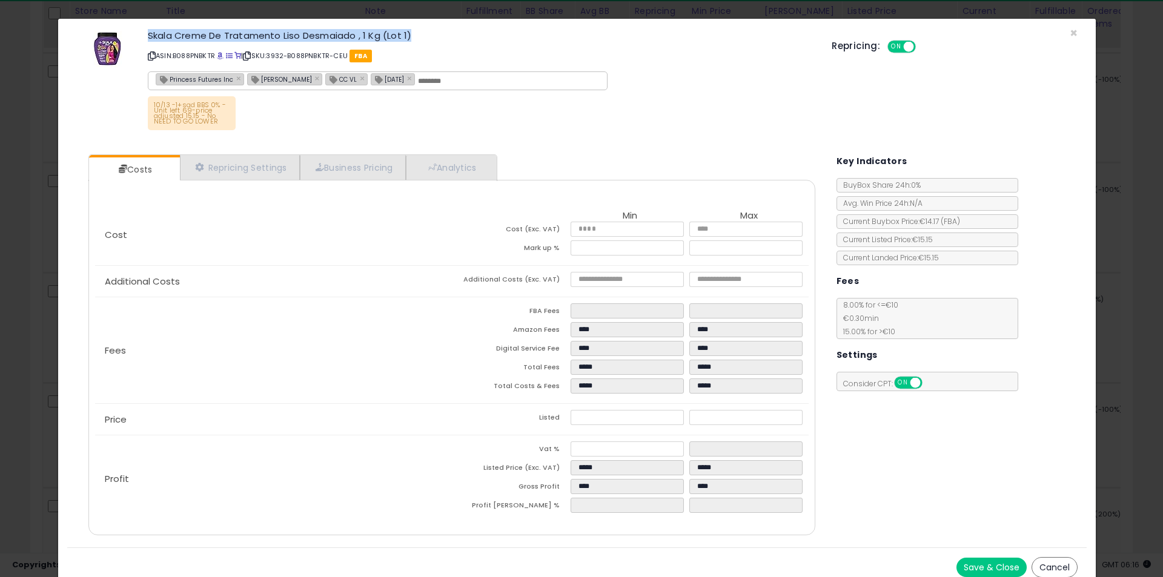
click at [329, 39] on h3 "Skala Creme De Tratamento Liso Desmaiado , 1 Kg (Lot 1)" at bounding box center [481, 35] width 666 height 9
click at [335, 36] on h3 "Skala Creme De Tratamento Liso Desmaiado , 1 Kg (Lot 1)" at bounding box center [481, 35] width 666 height 9
click at [305, 36] on h3 "Skala Creme De Tratamento Liso Desmaiado , 1 Kg (Lot 1)" at bounding box center [481, 35] width 666 height 9
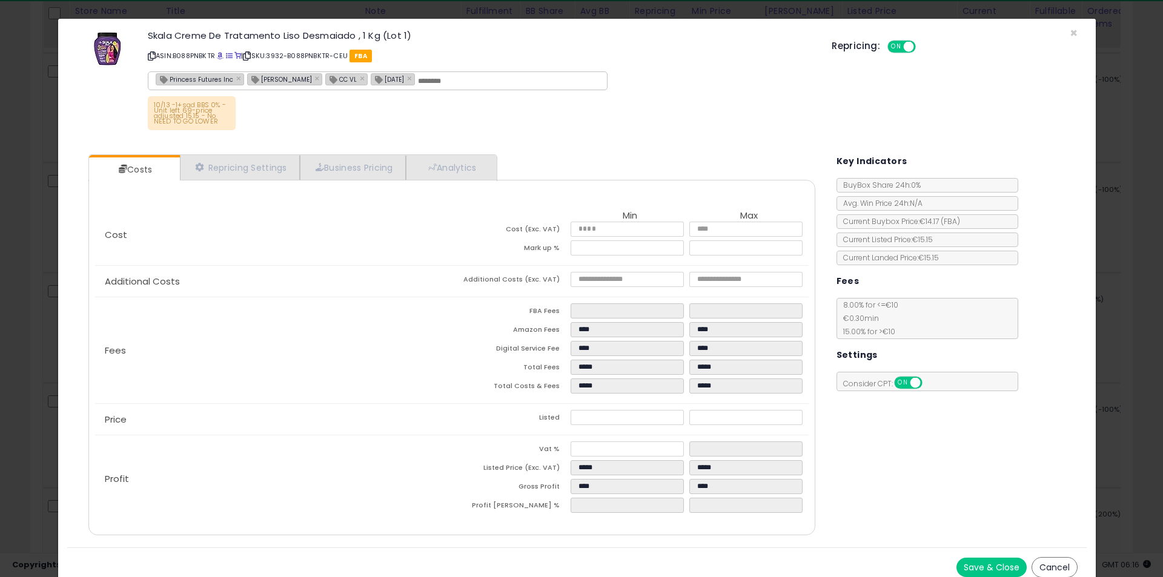
click at [271, 37] on h3 "Skala Creme De Tratamento Liso Desmaiado , 1 Kg (Lot 1)" at bounding box center [481, 35] width 666 height 9
click at [285, 31] on h3 "Skala Creme De Tratamento Liso Desmaiado , 1 Kg (Lot 1)" at bounding box center [481, 35] width 666 height 9
drag, startPoint x: 285, startPoint y: 31, endPoint x: 309, endPoint y: 35, distance: 24.0
click at [289, 31] on h3 "Skala Creme De Tratamento Liso Desmaiado , 1 Kg (Lot 1)" at bounding box center [481, 35] width 666 height 9
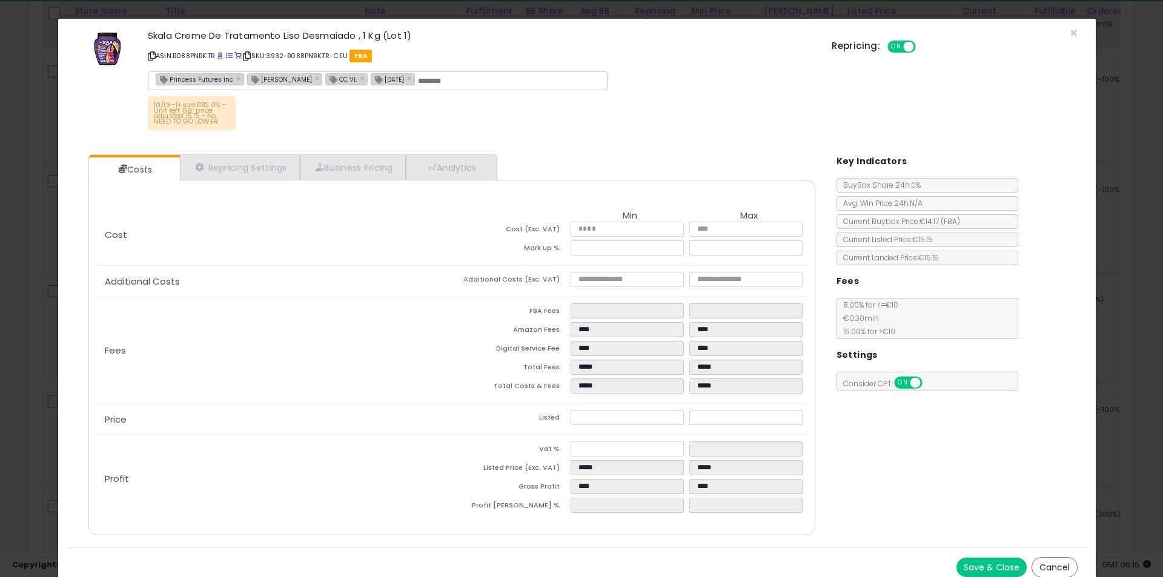
click at [327, 37] on h3 "Skala Creme De Tratamento Liso Desmaiado , 1 Kg (Lot 1)" at bounding box center [481, 35] width 666 height 9
click at [344, 36] on h3 "Skala Creme De Tratamento Liso Desmaiado , 1 Kg (Lot 1)" at bounding box center [481, 35] width 666 height 9
click at [364, 33] on h3 "Skala Creme De Tratamento Liso Desmaiado , 1 Kg (Lot 1)" at bounding box center [481, 35] width 666 height 9
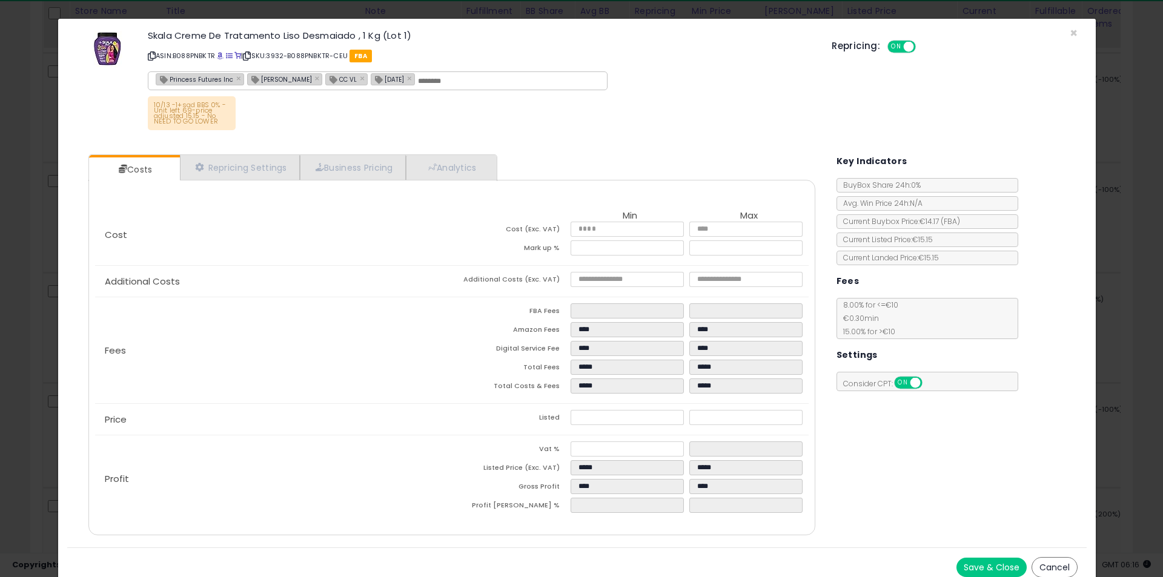
click at [380, 36] on h3 "Skala Creme De Tratamento Liso Desmaiado , 1 Kg (Lot 1)" at bounding box center [481, 35] width 666 height 9
click at [385, 36] on h3 "Skala Creme De Tratamento Liso Desmaiado , 1 Kg (Lot 1)" at bounding box center [481, 35] width 666 height 9
click at [399, 36] on h3 "Skala Creme De Tratamento Liso Desmaiado , 1 Kg (Lot 1)" at bounding box center [481, 35] width 666 height 9
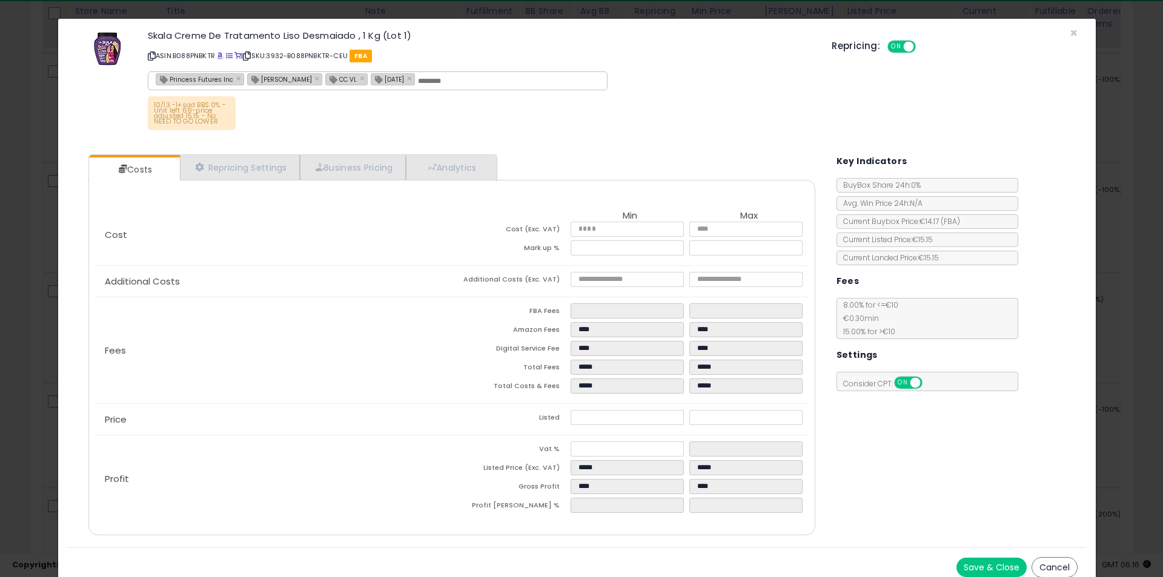
click at [389, 36] on h3 "Skala Creme De Tratamento Liso Desmaiado , 1 Kg (Lot 1)" at bounding box center [481, 35] width 666 height 9
drag, startPoint x: 389, startPoint y: 36, endPoint x: 321, endPoint y: 2, distance: 76.1
click at [383, 38] on h3 "Skala Creme De Tratamento Liso Desmaiado , 1 Kg (Lot 1)" at bounding box center [481, 35] width 666 height 9
